Goal: Entertainment & Leisure: Browse casually

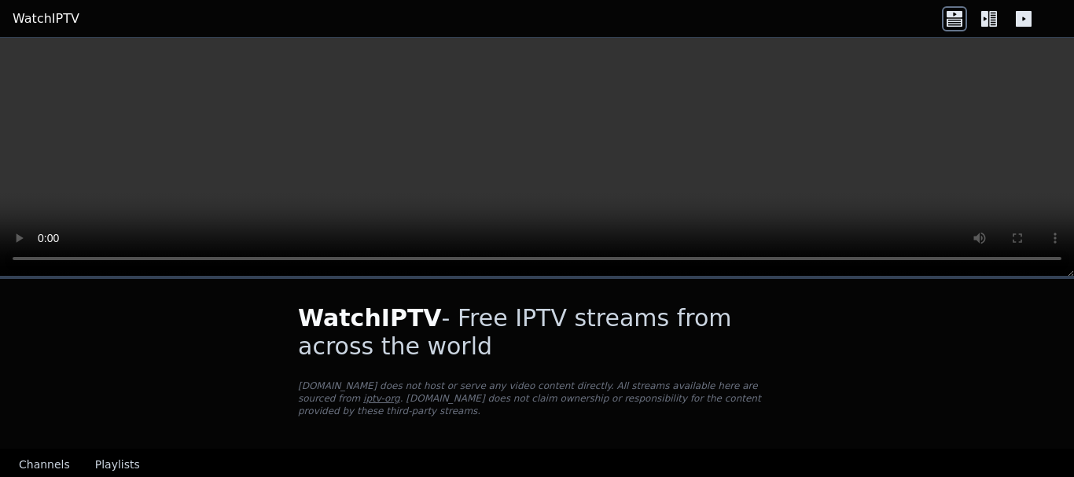
click at [95, 453] on button "Playlists" at bounding box center [117, 466] width 45 height 30
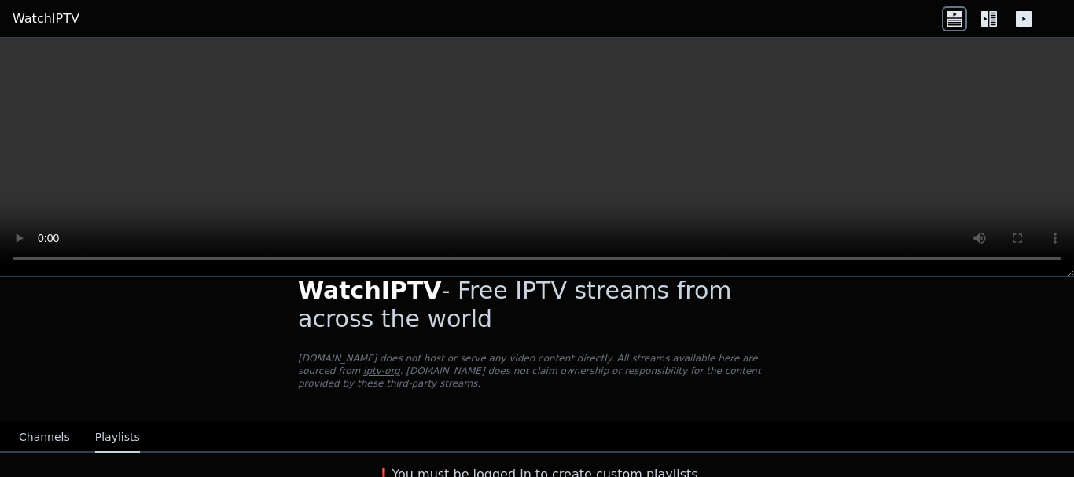
click at [53, 423] on button "Channels" at bounding box center [44, 438] width 51 height 30
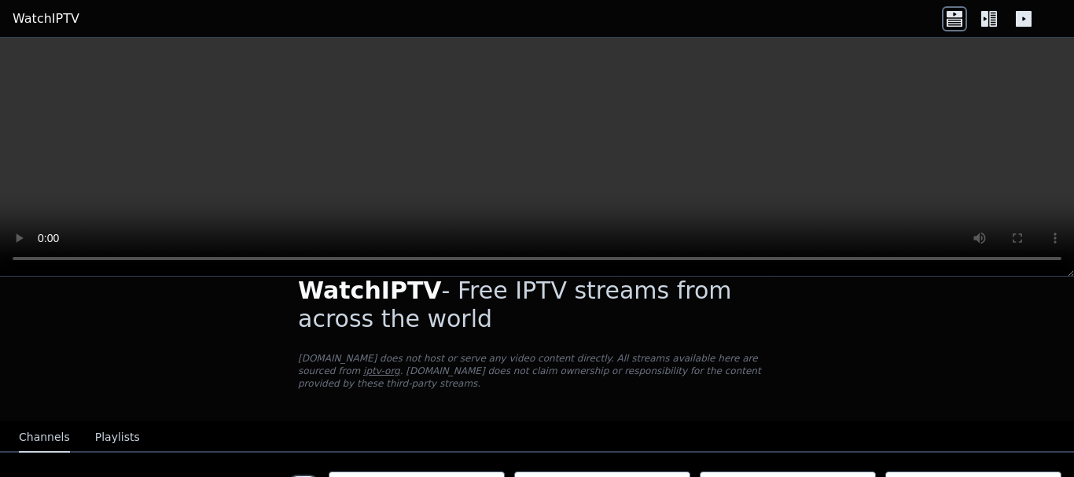
click at [993, 24] on icon at bounding box center [989, 18] width 25 height 25
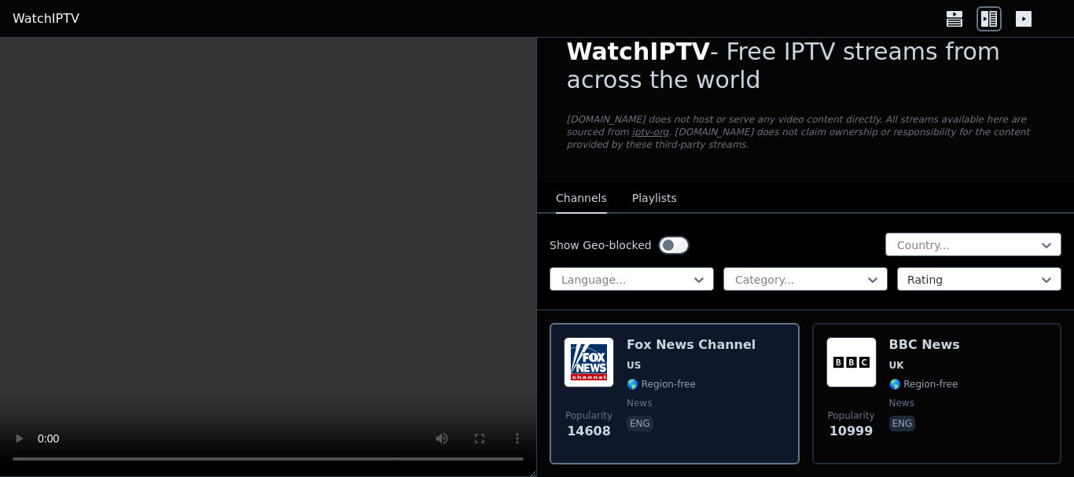
scroll to position [106, 0]
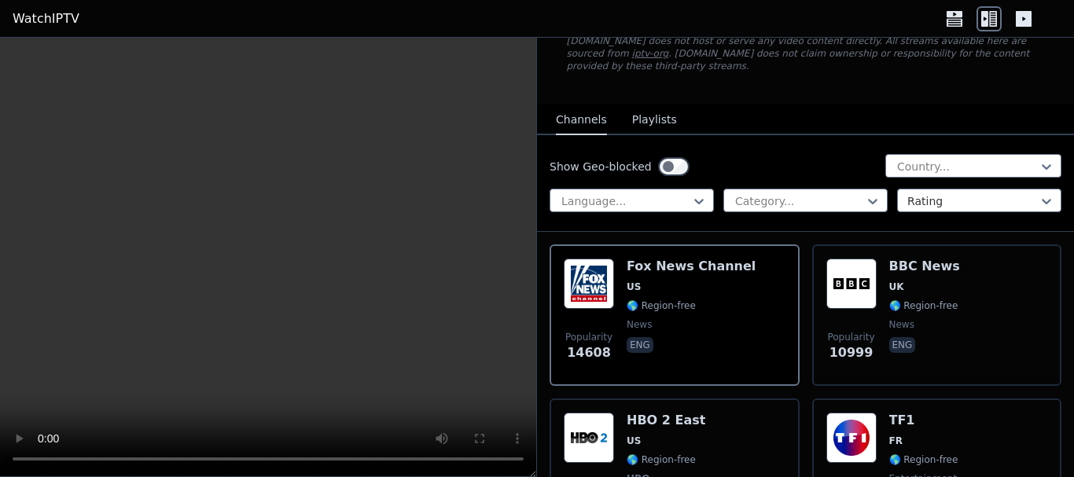
click at [1027, 19] on icon at bounding box center [1024, 19] width 16 height 16
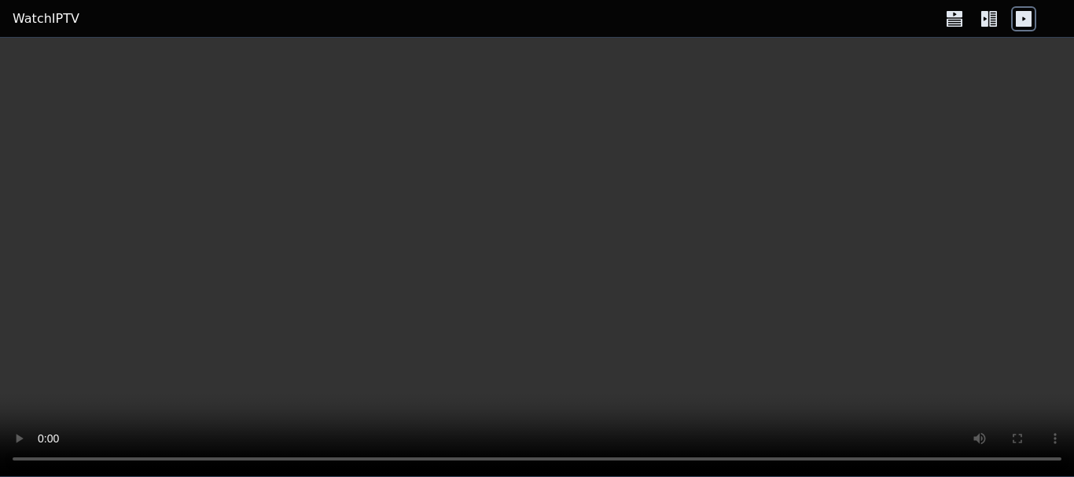
click at [993, 18] on icon at bounding box center [993, 19] width 8 height 16
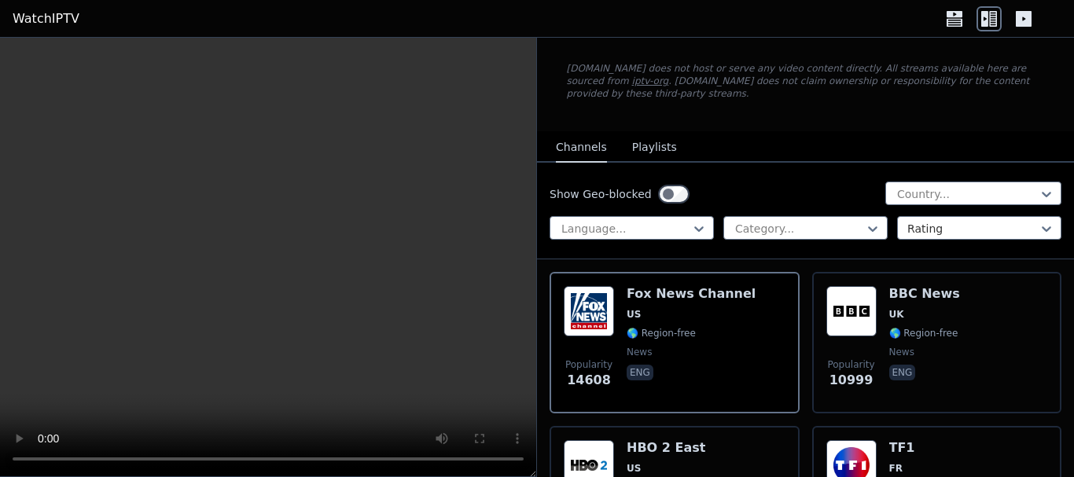
scroll to position [157, 0]
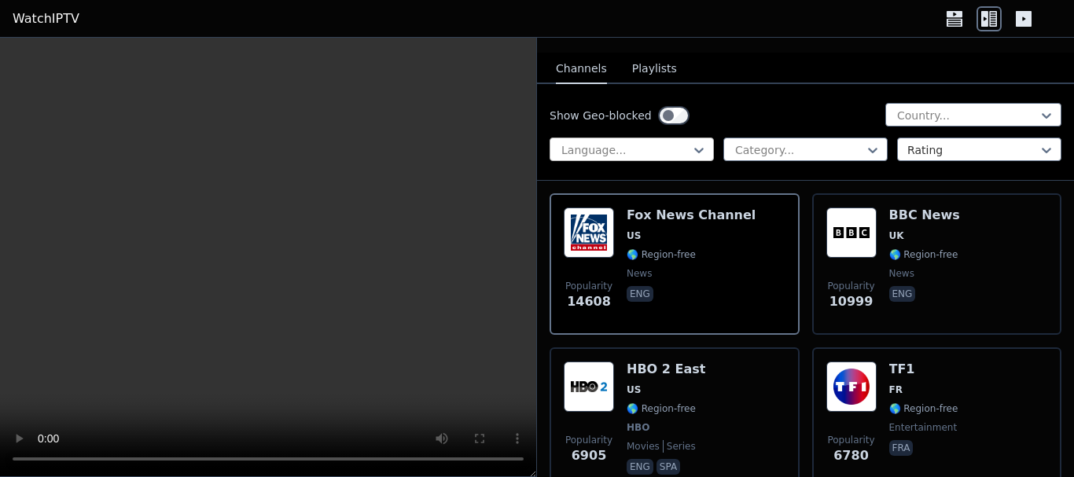
click at [657, 142] on div at bounding box center [625, 150] width 131 height 16
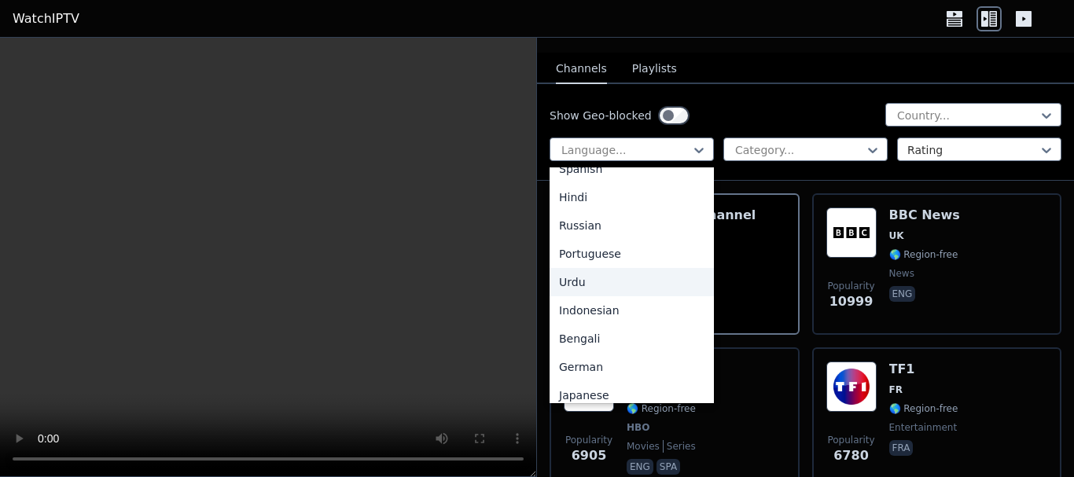
scroll to position [0, 0]
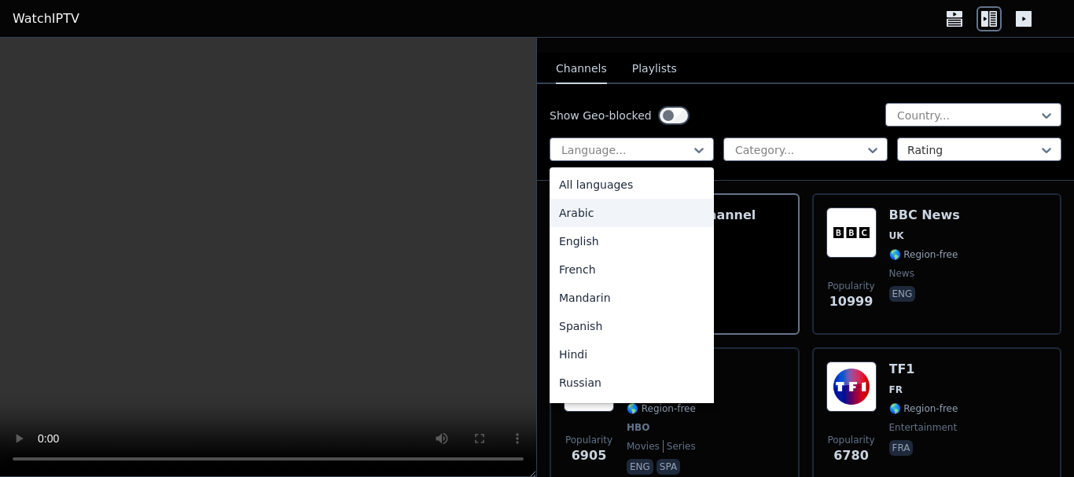
click at [613, 202] on div "Arabic" at bounding box center [632, 213] width 164 height 28
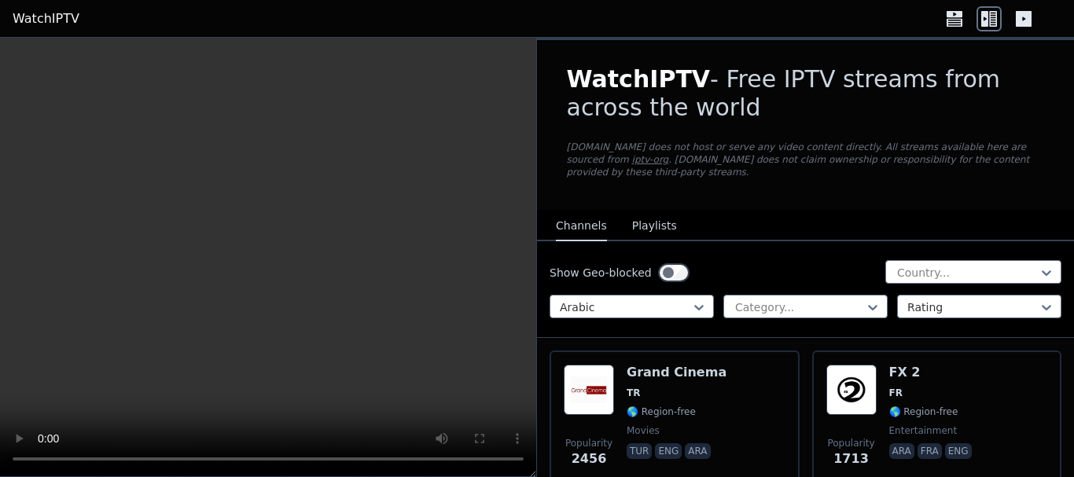
click at [758, 308] on div "Show Geo-blocked Country... Arabic Category... Rating" at bounding box center [805, 289] width 537 height 97
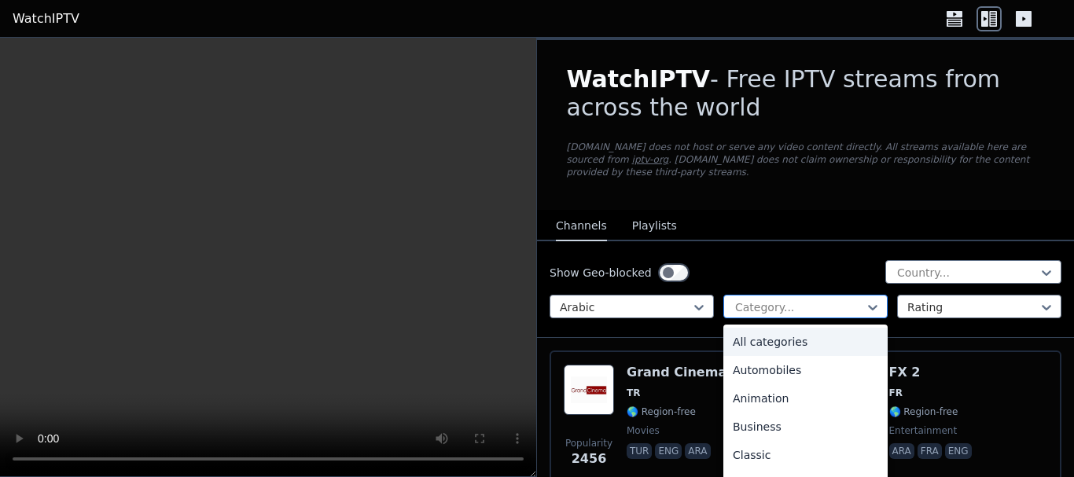
click at [758, 300] on div at bounding box center [799, 308] width 131 height 16
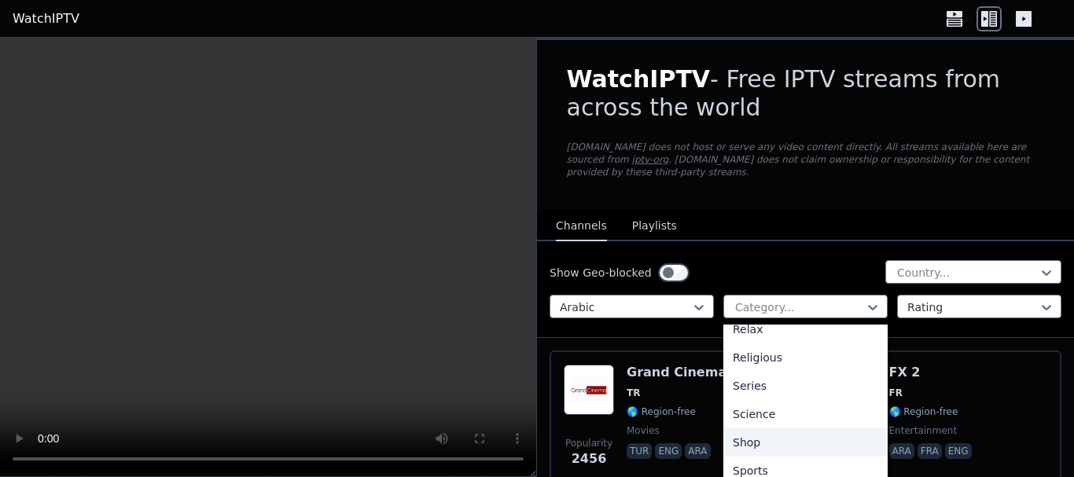
scroll to position [612, 0]
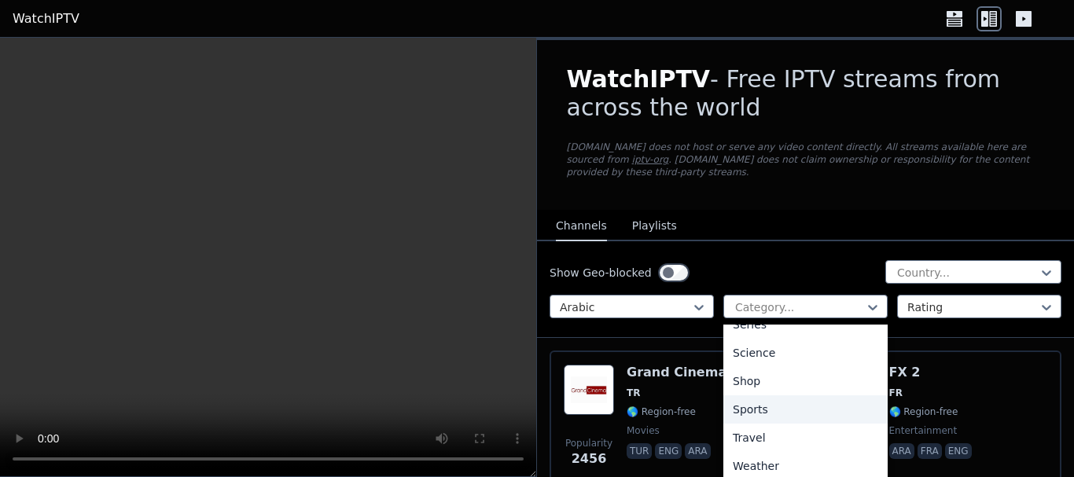
click at [753, 397] on div "Sports" at bounding box center [806, 410] width 164 height 28
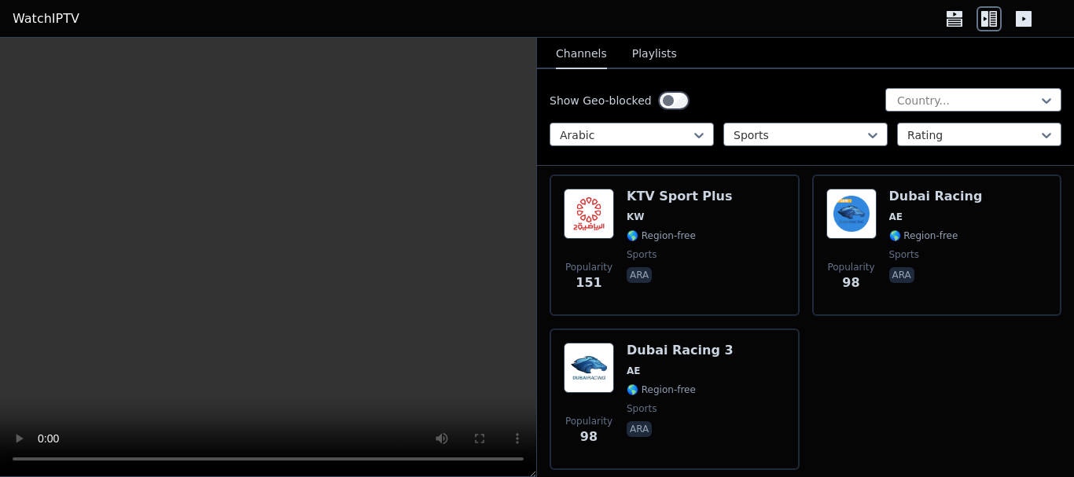
scroll to position [1147, 0]
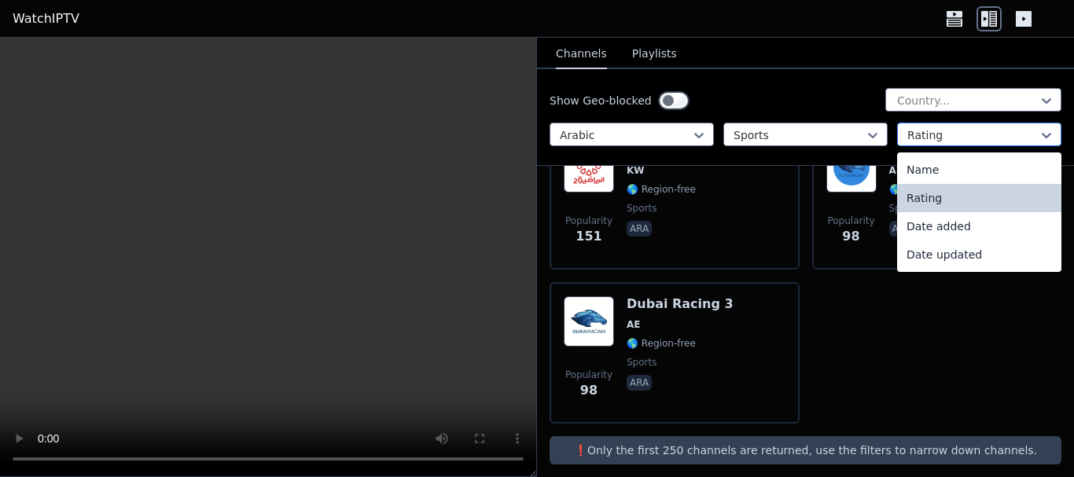
click at [931, 134] on div at bounding box center [973, 135] width 131 height 16
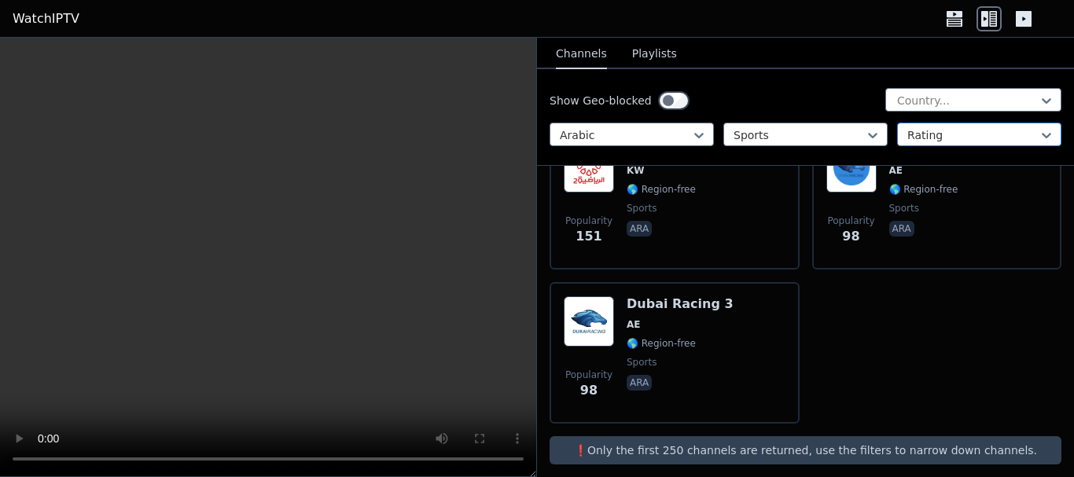
click at [933, 142] on div at bounding box center [973, 135] width 131 height 16
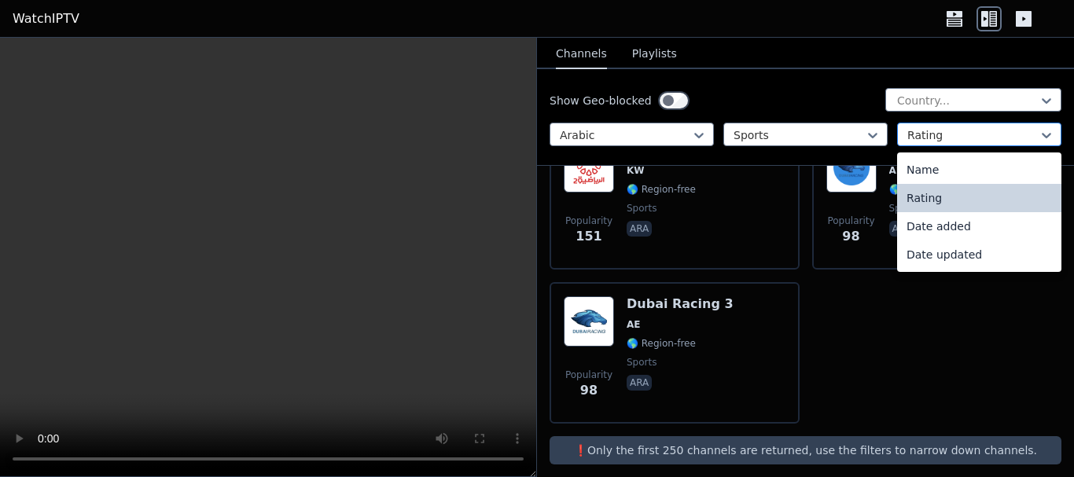
click at [933, 142] on div at bounding box center [973, 135] width 131 height 16
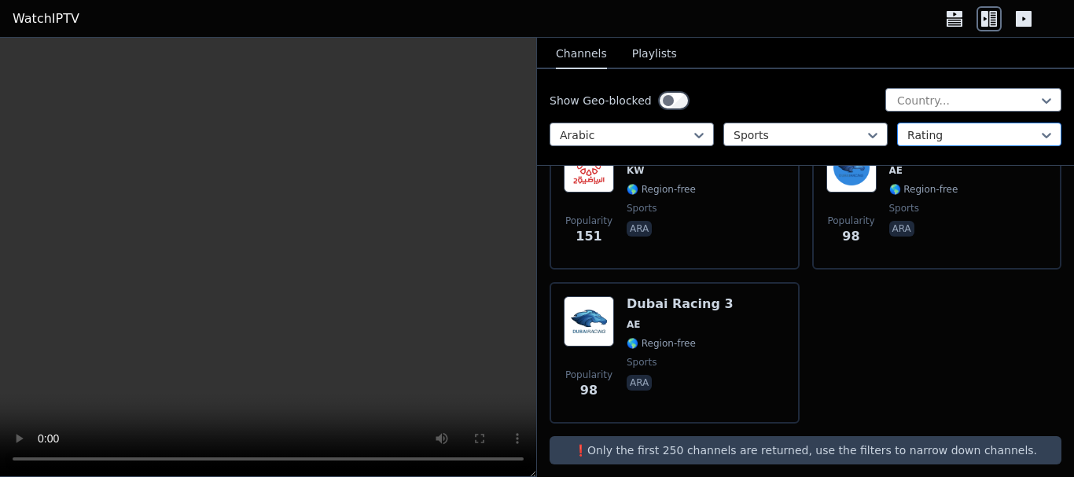
click at [915, 138] on div at bounding box center [973, 135] width 131 height 16
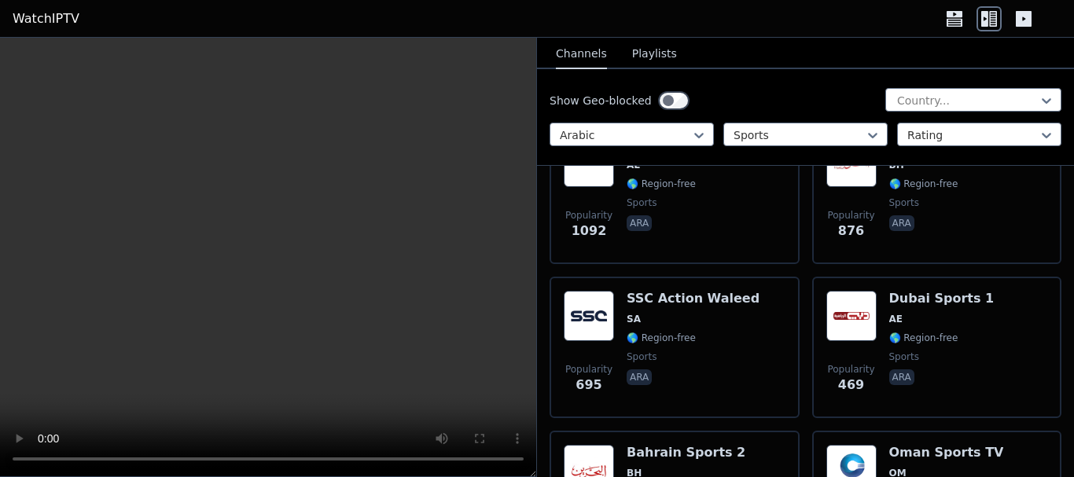
scroll to position [125, 0]
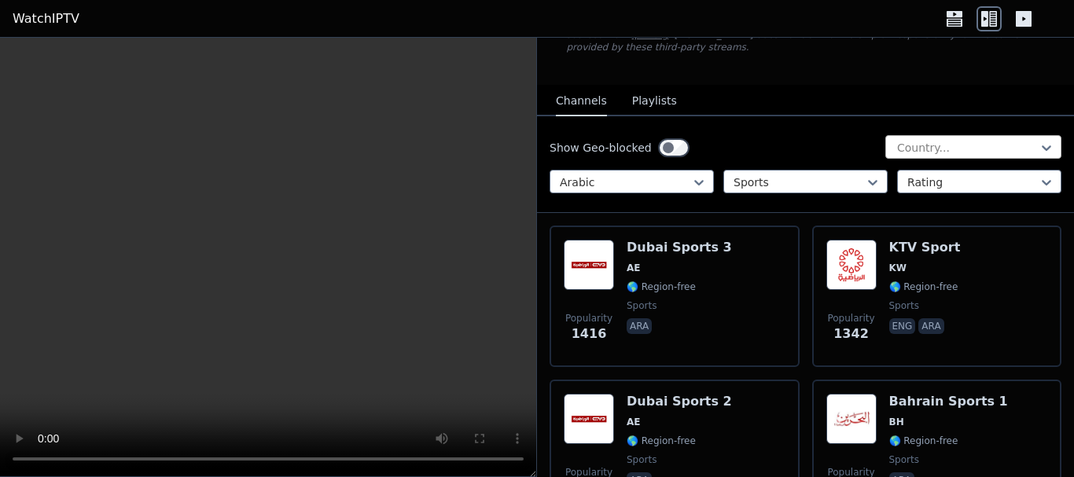
click at [932, 135] on div "Country..." at bounding box center [974, 147] width 176 height 24
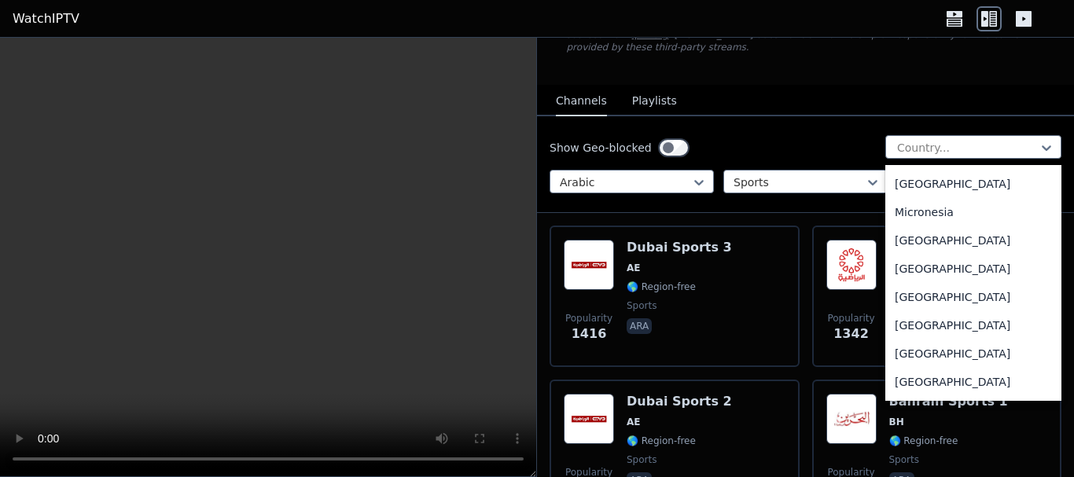
scroll to position [3449, 0]
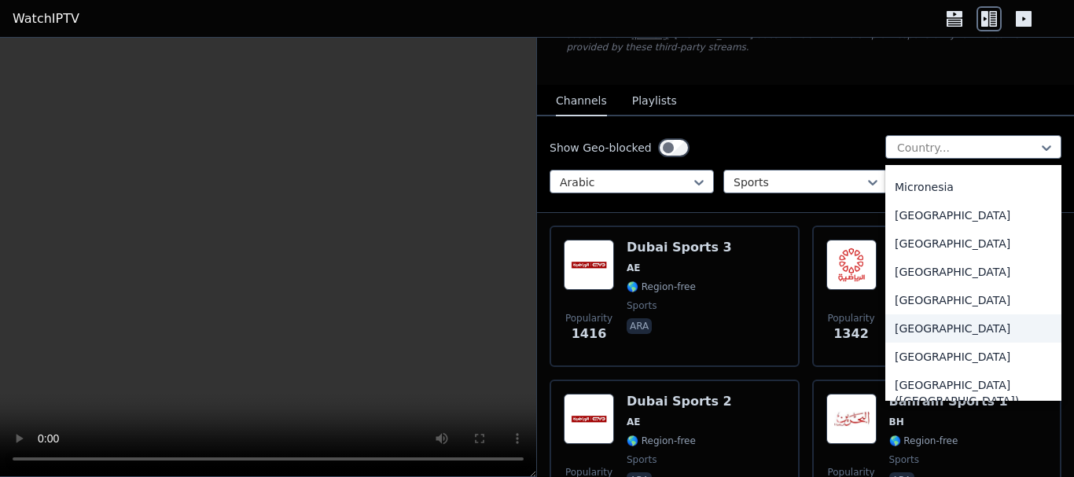
click at [930, 330] on div "[GEOGRAPHIC_DATA]" at bounding box center [974, 329] width 176 height 28
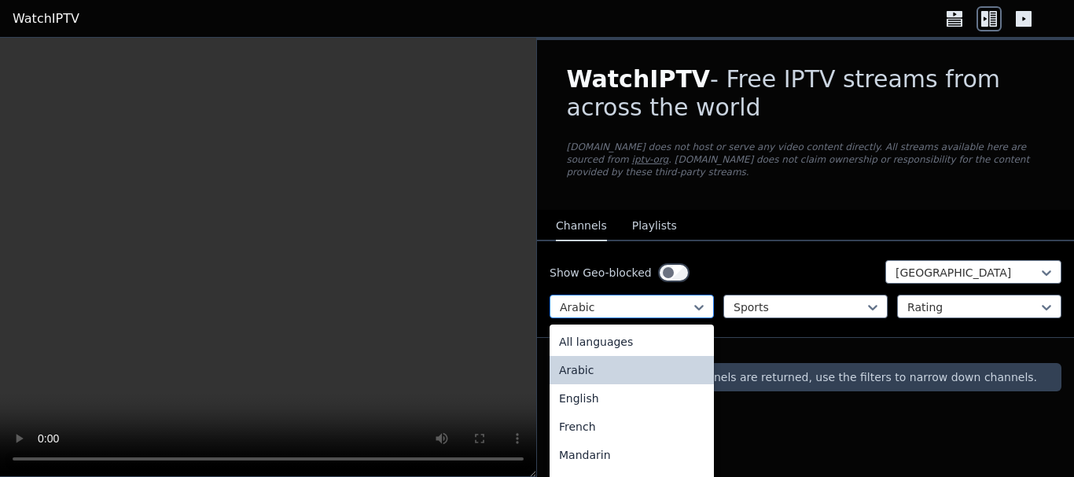
click at [680, 300] on div at bounding box center [625, 308] width 131 height 16
click at [639, 328] on div "All languages" at bounding box center [632, 342] width 164 height 28
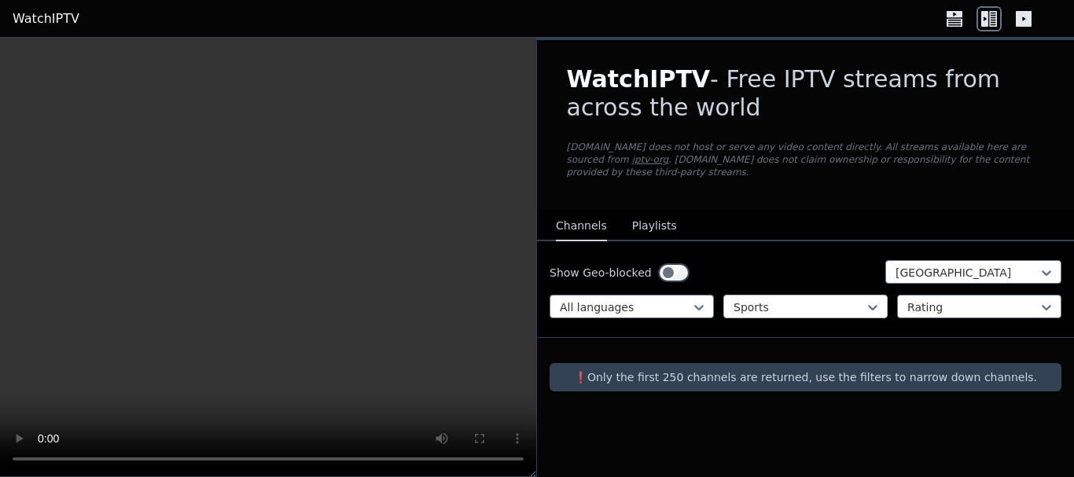
click at [784, 302] on div at bounding box center [799, 308] width 131 height 16
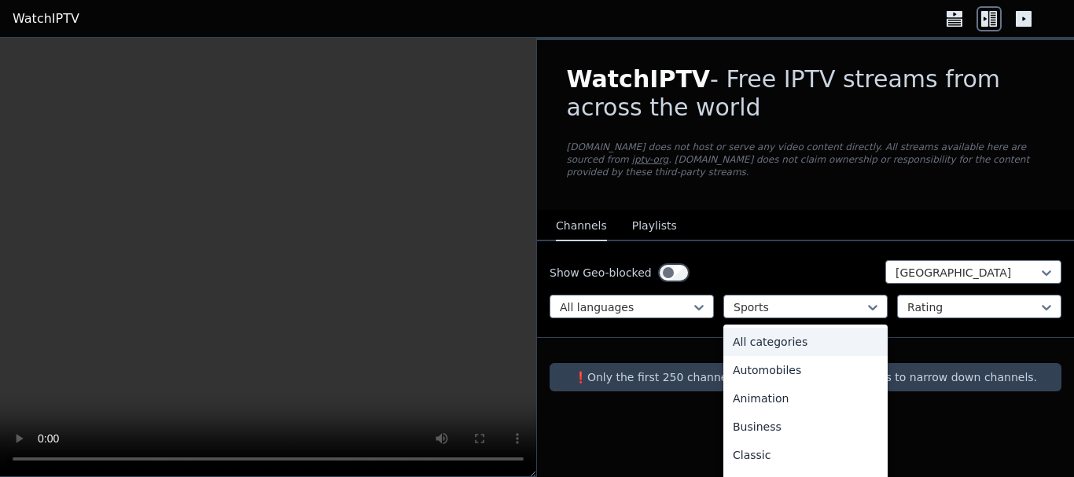
click at [779, 328] on div "All categories" at bounding box center [806, 342] width 164 height 28
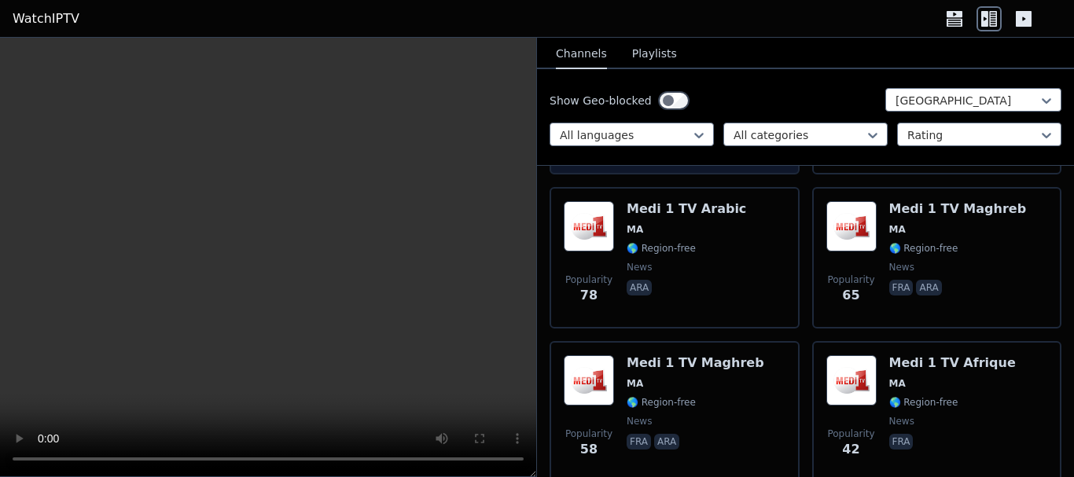
scroll to position [685, 0]
